Goal: Find specific page/section: Locate a particular part of the current website

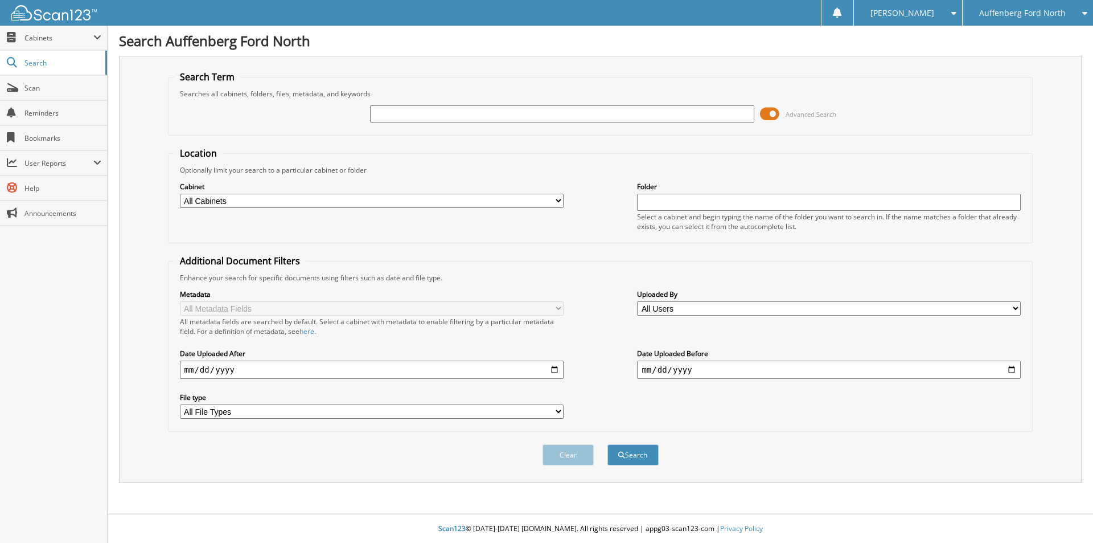
click at [381, 116] on input "text" at bounding box center [562, 113] width 384 height 17
type input "172174"
click at [607, 444] on button "Search" at bounding box center [632, 454] width 51 height 21
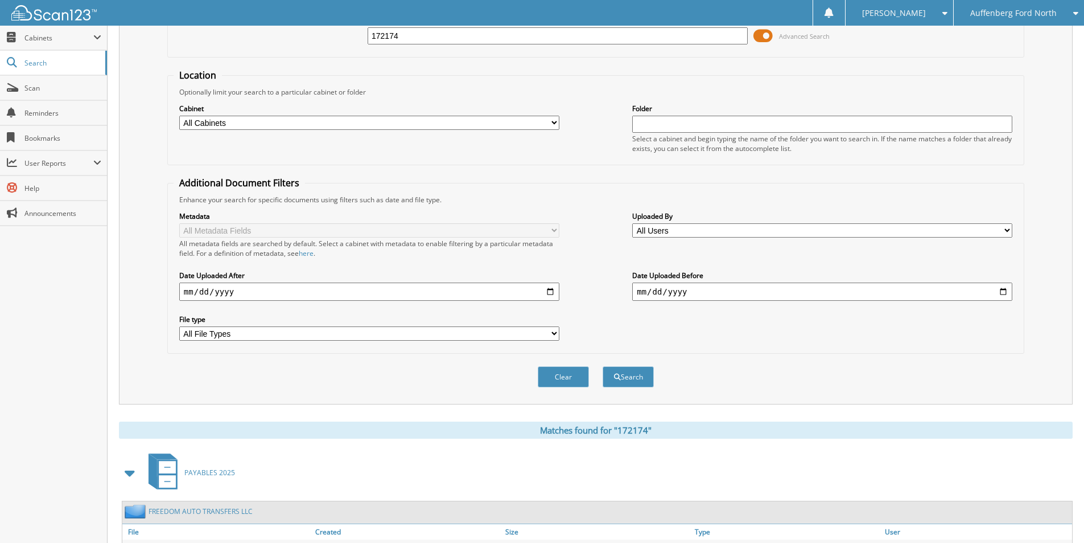
scroll to position [163, 0]
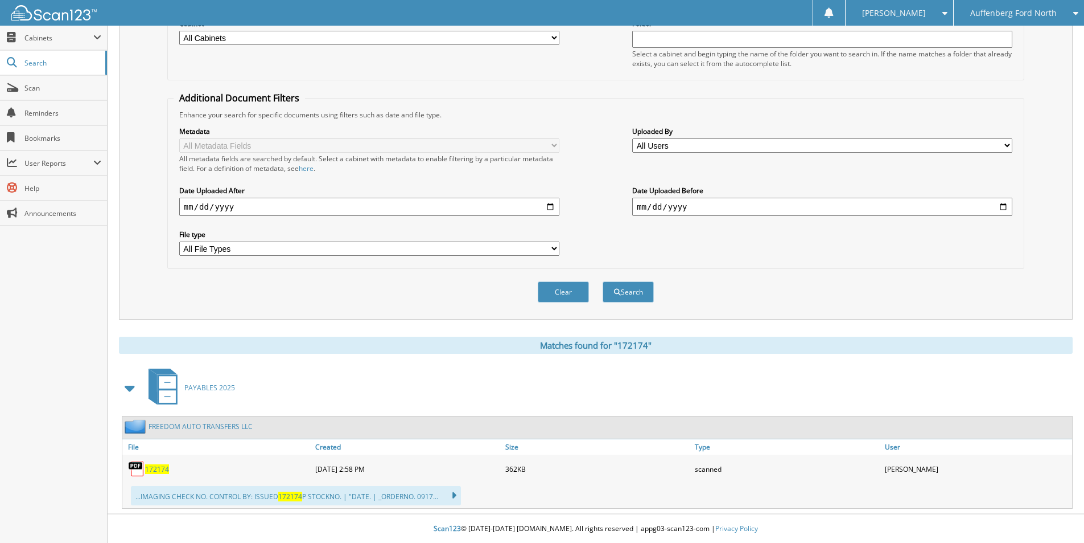
click at [213, 383] on span "PAYABLES 2025" at bounding box center [209, 388] width 51 height 10
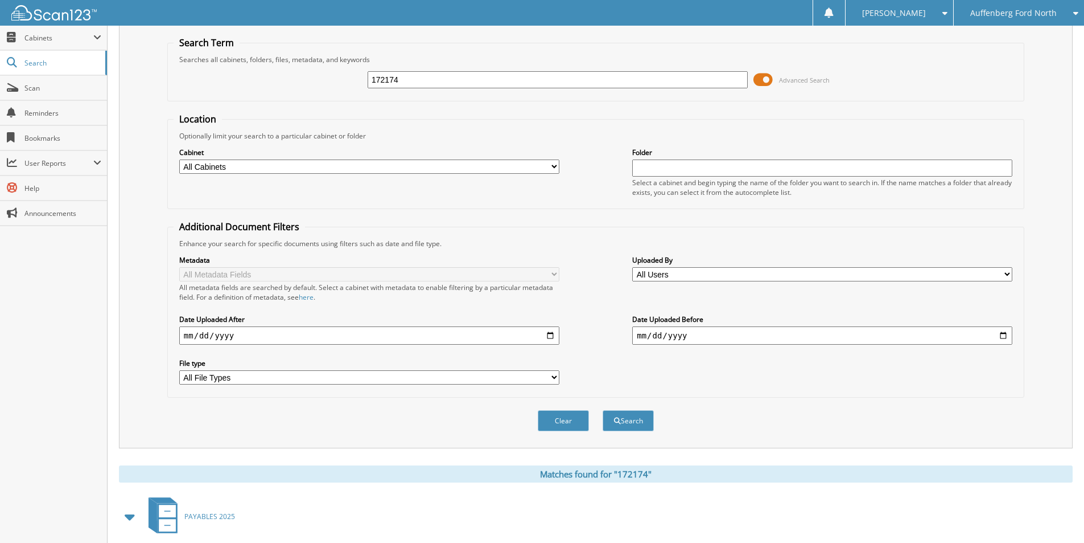
scroll to position [163, 0]
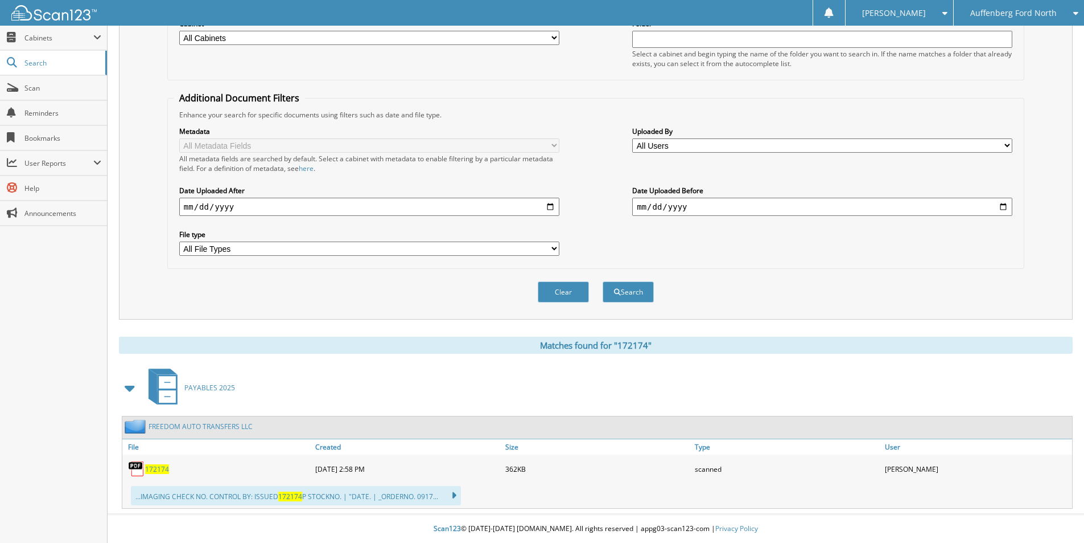
click at [157, 465] on span "172174" at bounding box center [157, 469] width 24 height 10
click at [54, 87] on span "Scan" at bounding box center [62, 88] width 77 height 10
